Goal: Information Seeking & Learning: Learn about a topic

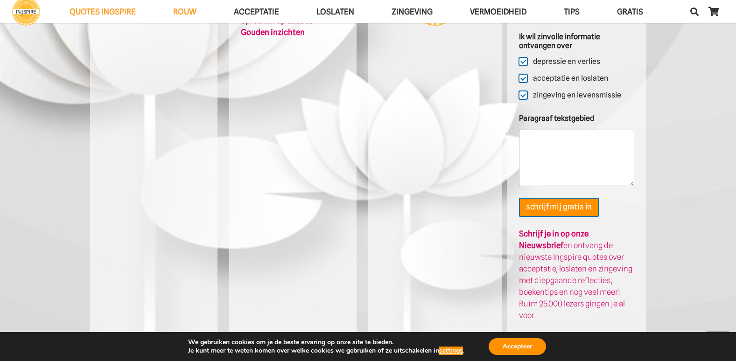
scroll to position [2433, 0]
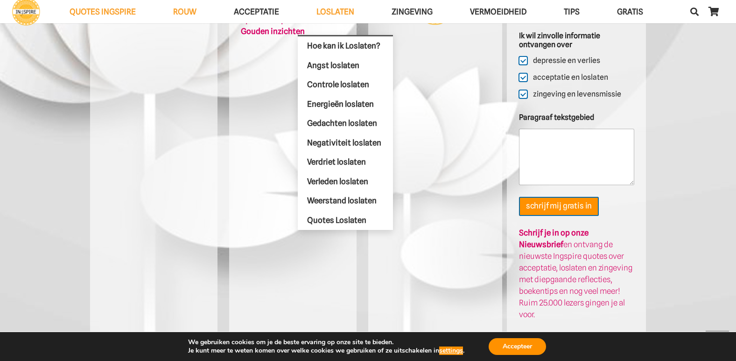
click at [340, 10] on span "Loslaten" at bounding box center [336, 11] width 38 height 9
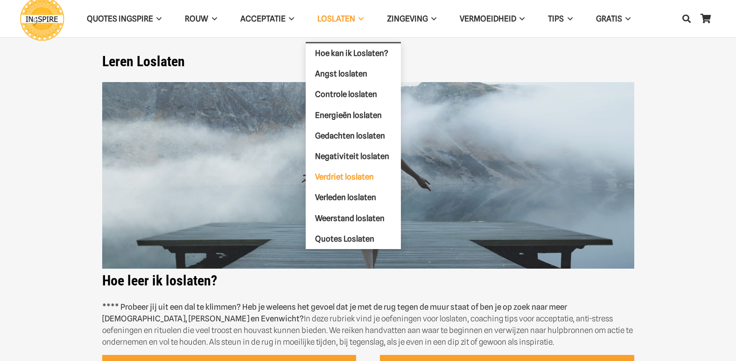
click at [339, 177] on span "Verdriet loslaten" at bounding box center [344, 176] width 59 height 9
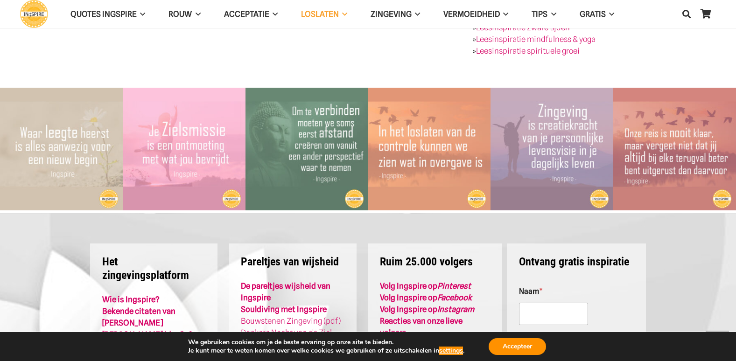
scroll to position [1541, 0]
